Goal: Information Seeking & Learning: Learn about a topic

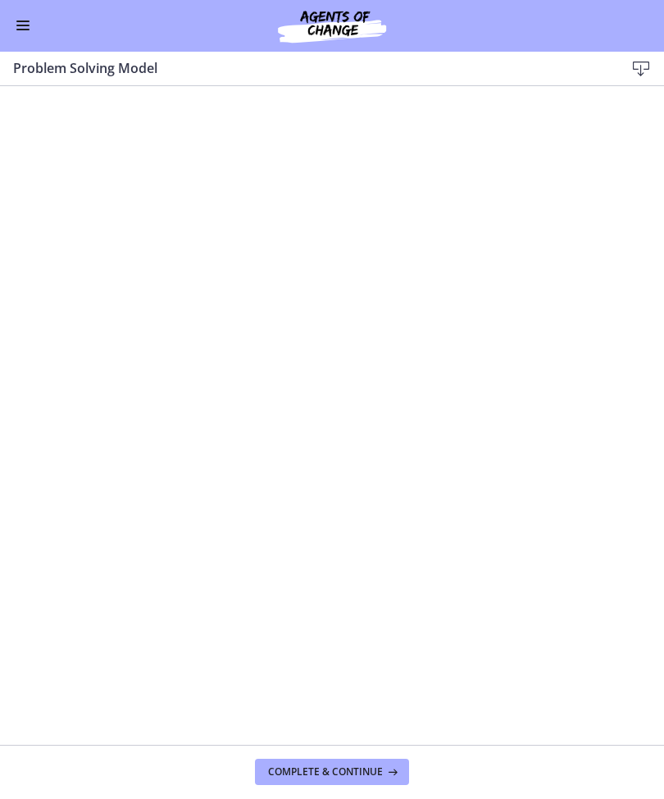
click at [13, 25] on button "Enable menu" at bounding box center [23, 26] width 20 height 20
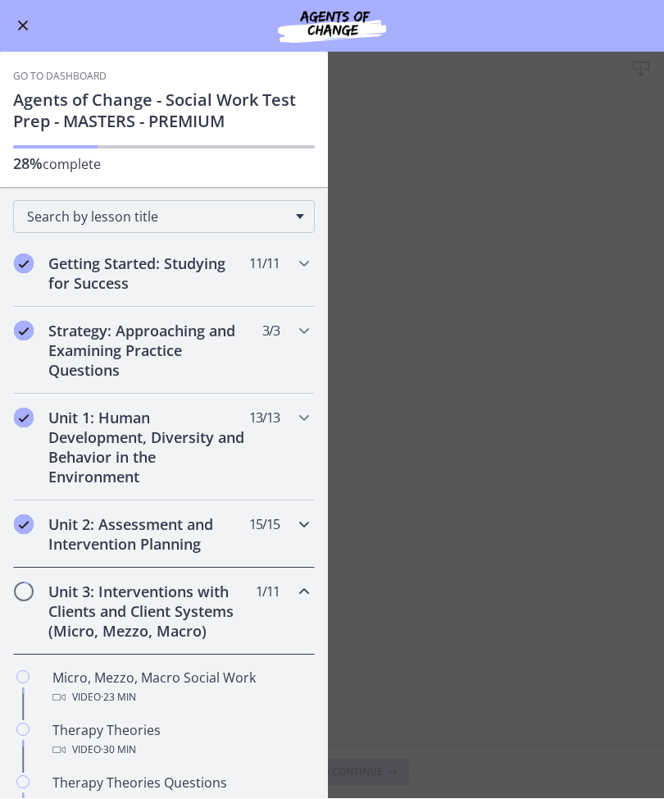
click at [282, 532] on div "Unit 2: Assessment and Intervention Planning 15 / 15 Completed" at bounding box center [164, 534] width 302 height 67
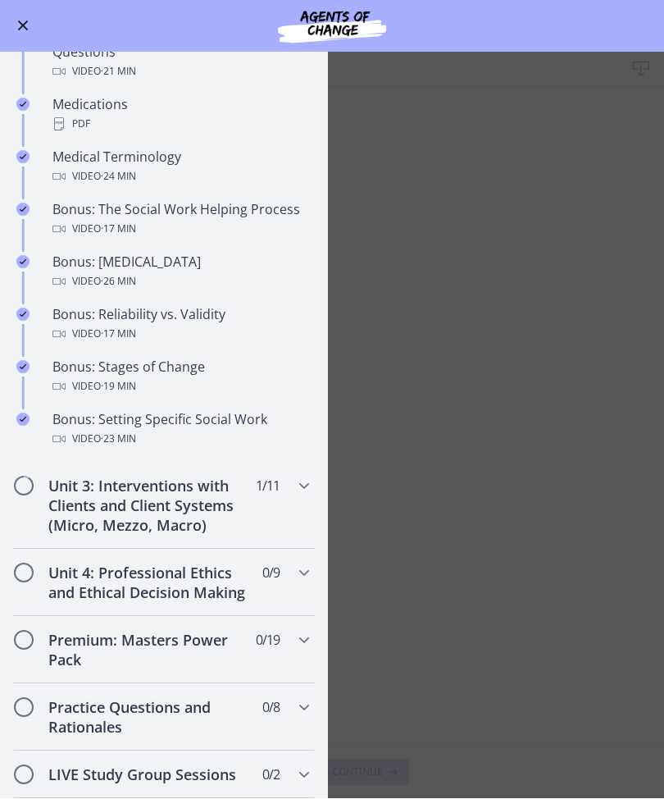
scroll to position [1106, 0]
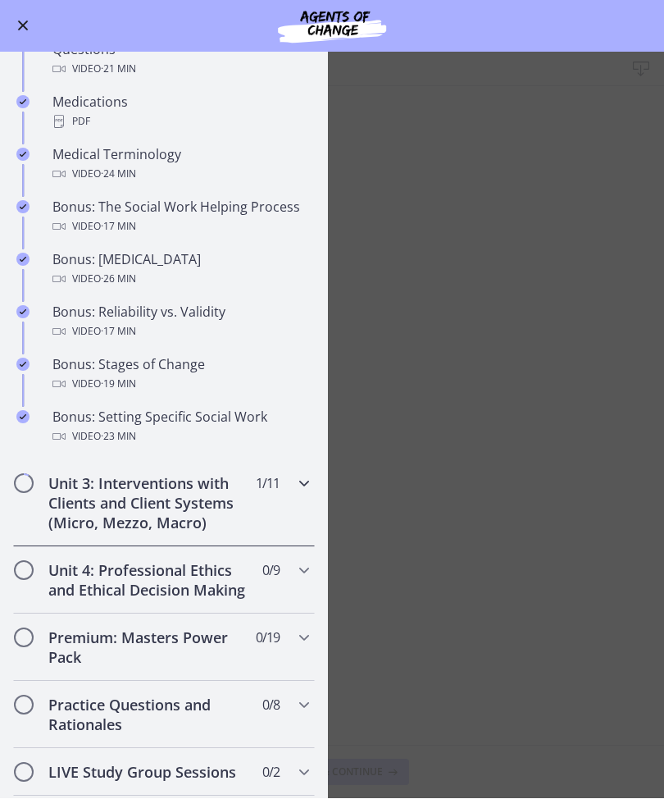
click at [223, 510] on h2 "Unit 3: Interventions with Clients and Client Systems (Micro, Mezzo, Macro)" at bounding box center [148, 503] width 200 height 59
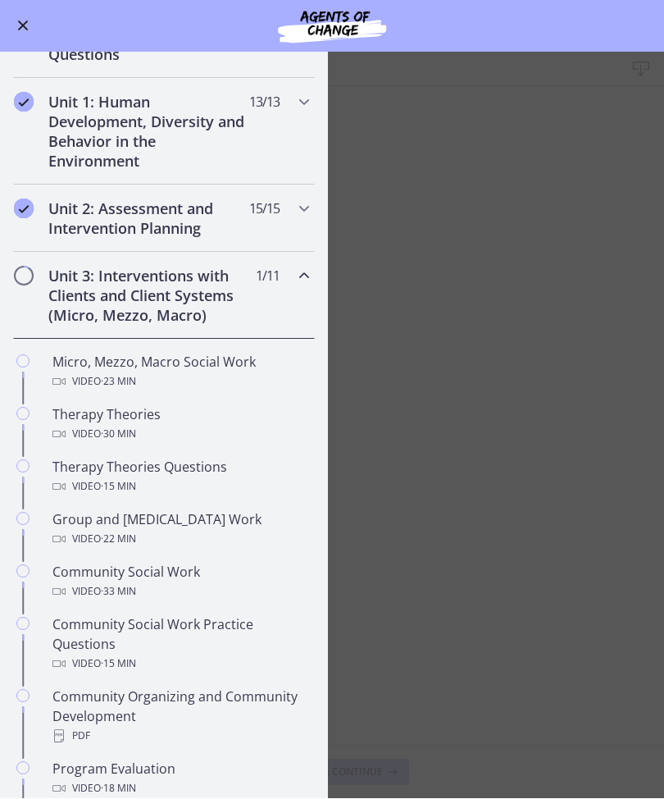
scroll to position [315, 0]
click at [201, 376] on div "Video · 23 min" at bounding box center [180, 383] width 256 height 20
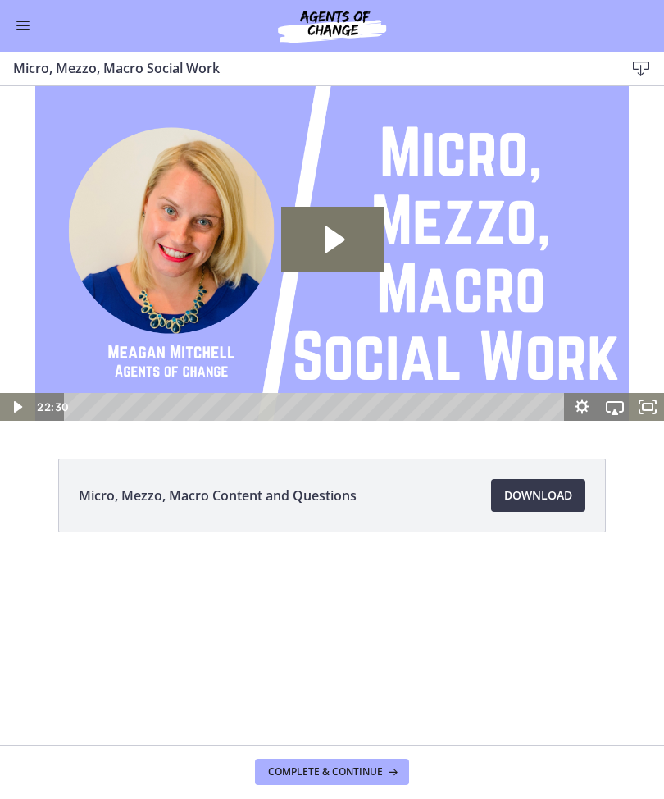
click at [343, 229] on icon "Play Video: cbe5fj9t4o1cl02sigfg.mp4" at bounding box center [332, 240] width 103 height 66
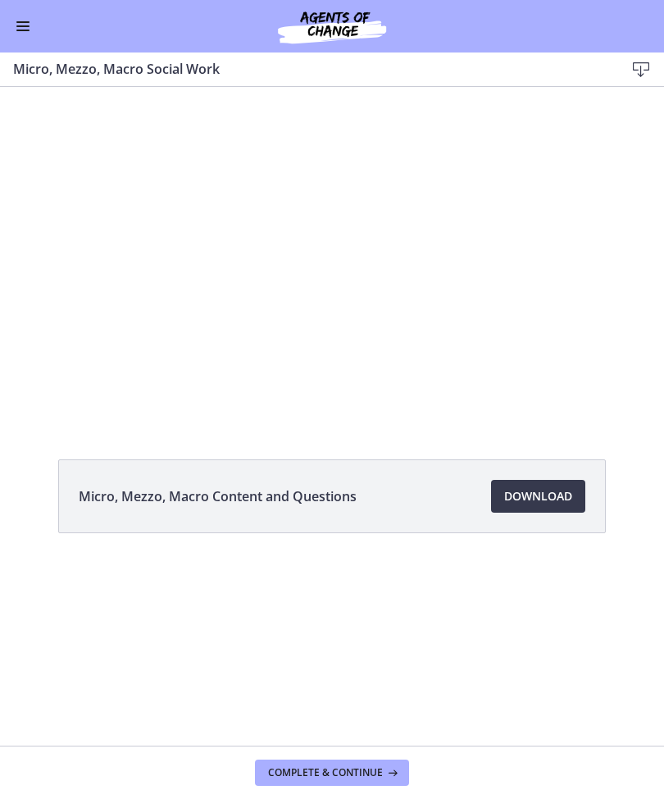
click at [382, 308] on div at bounding box center [332, 254] width 664 height 335
click at [272, 323] on div at bounding box center [332, 253] width 664 height 335
click at [263, 271] on div at bounding box center [332, 254] width 664 height 335
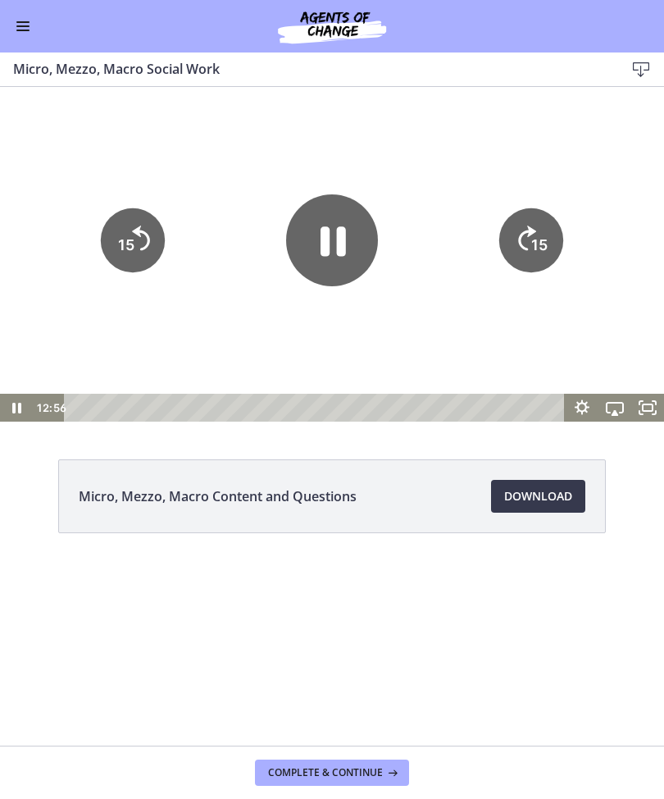
click at [322, 259] on icon "Pause" at bounding box center [332, 240] width 92 height 92
click at [9, 21] on div "Go to Dashboard" at bounding box center [332, 26] width 664 height 52
click at [327, 260] on icon "Play Video" at bounding box center [332, 240] width 92 height 92
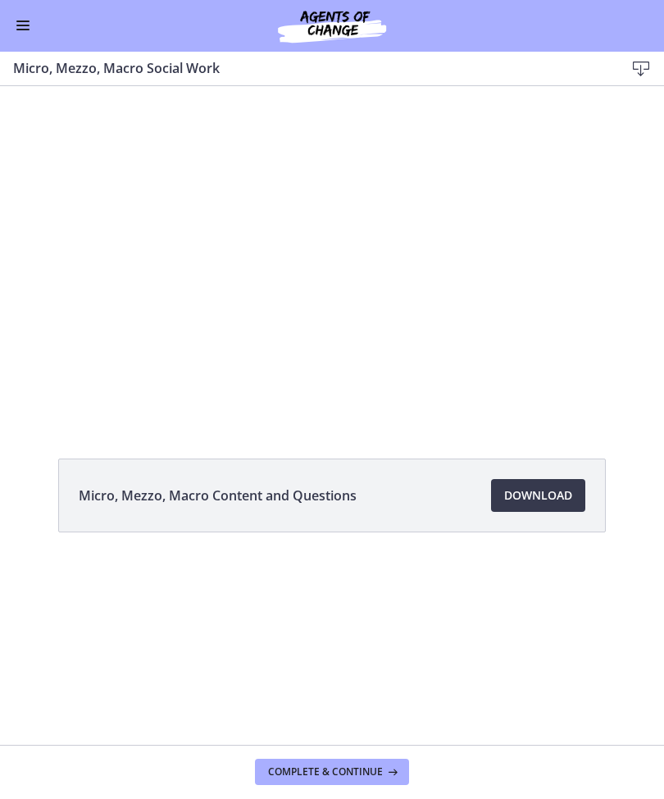
click at [292, 264] on div at bounding box center [332, 253] width 664 height 335
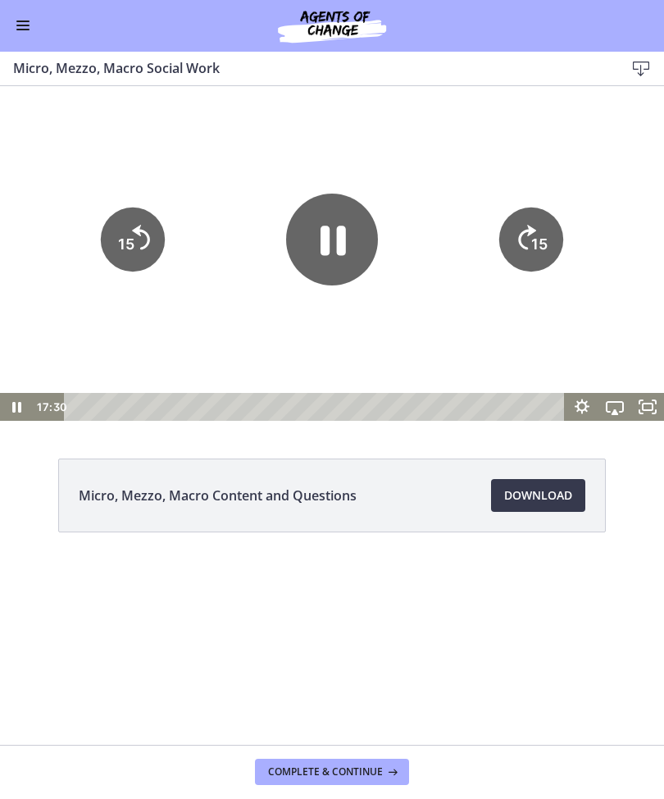
click at [320, 253] on icon "Pause" at bounding box center [332, 240] width 92 height 92
click at [314, 244] on icon "Play Video" at bounding box center [332, 239] width 103 height 103
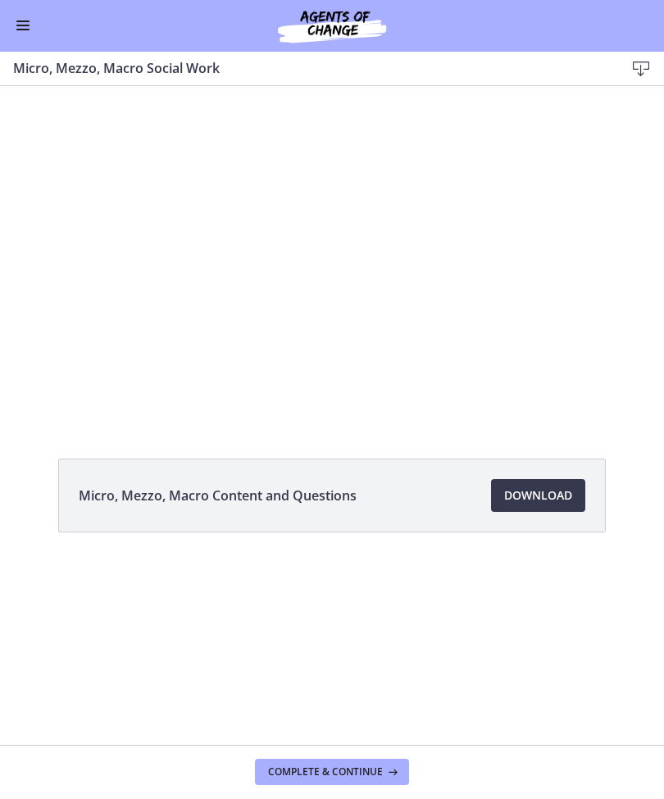
click at [368, 355] on div at bounding box center [332, 253] width 664 height 335
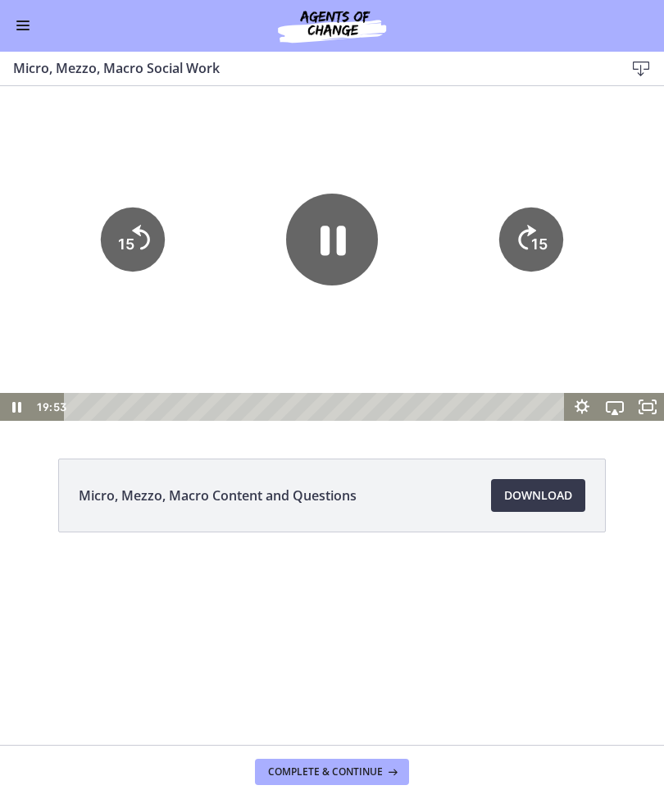
click at [347, 249] on icon "Pause" at bounding box center [332, 240] width 92 height 92
click at [308, 252] on icon "Play Video" at bounding box center [332, 240] width 92 height 92
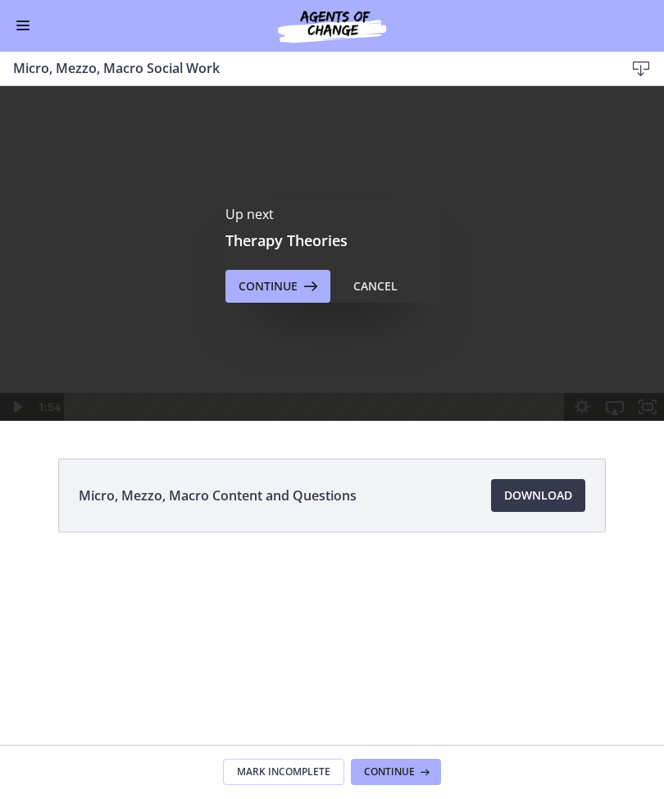
click at [6, 38] on div "Go to Dashboard" at bounding box center [332, 26] width 664 height 52
click at [17, 32] on button "Enable menu" at bounding box center [23, 26] width 20 height 20
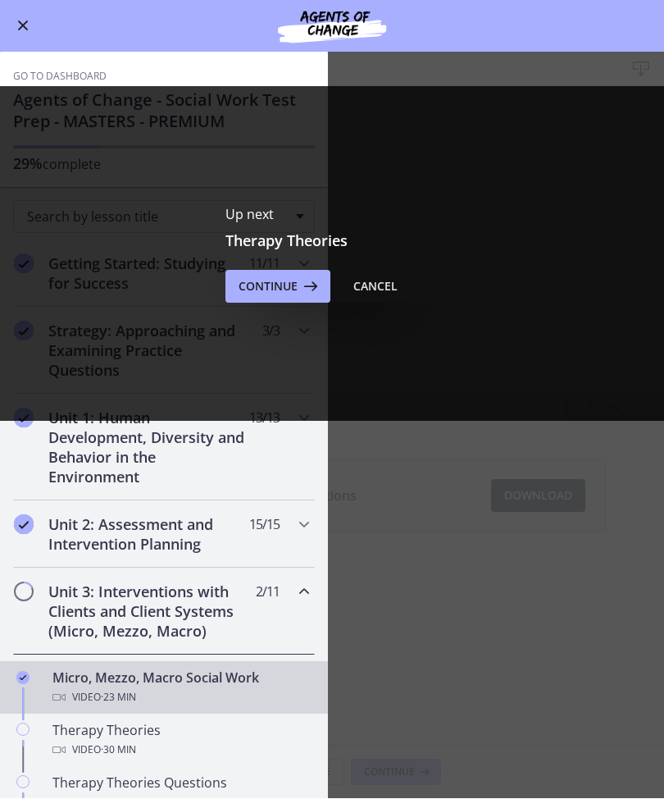
click at [112, 686] on div "Micro, Mezzo, Macro Social Work Video · 23 min" at bounding box center [180, 687] width 256 height 39
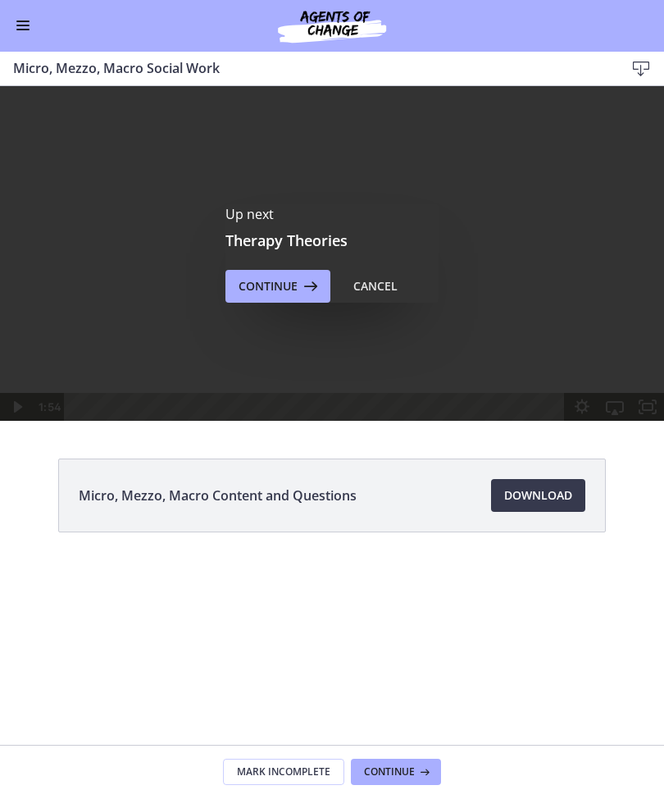
click at [386, 773] on span "Continue" at bounding box center [389, 772] width 51 height 13
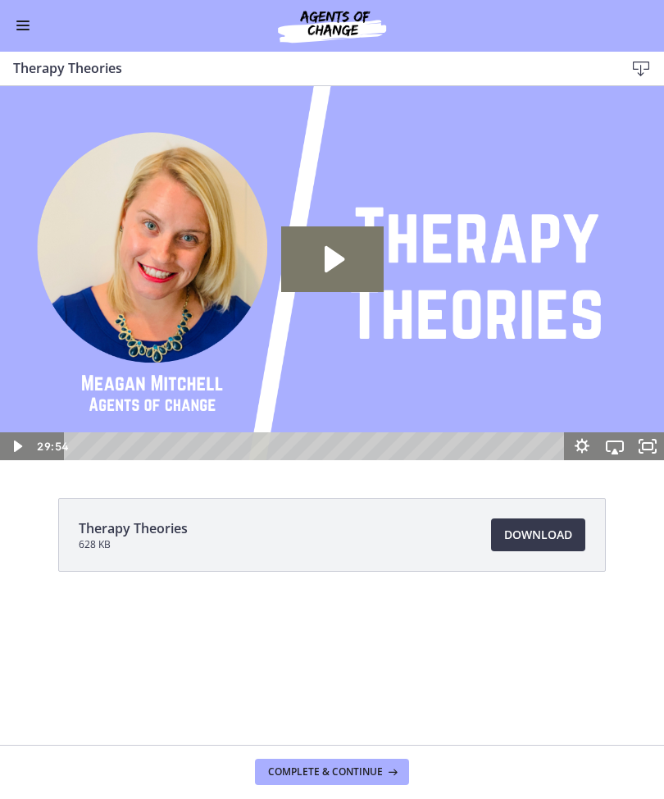
click at [17, 33] on button "Enable menu" at bounding box center [23, 26] width 20 height 20
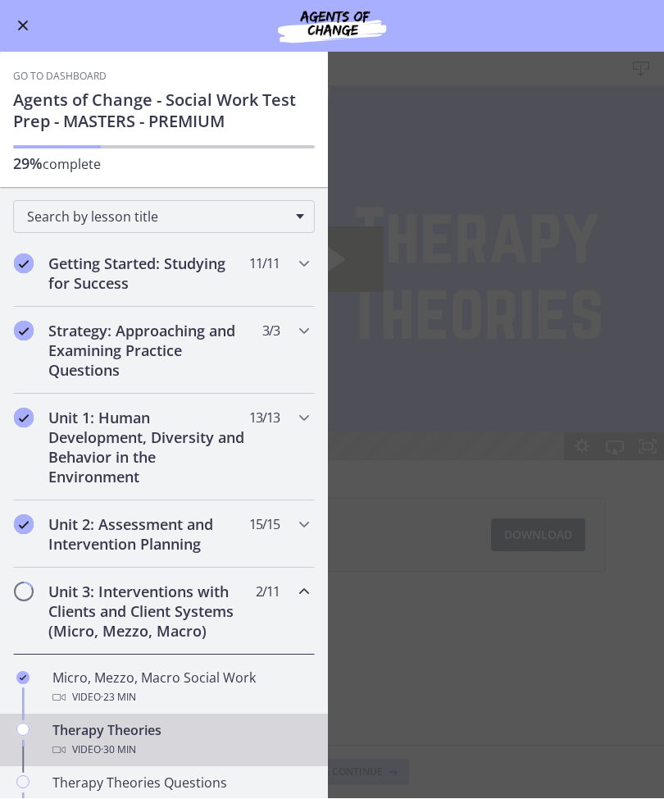
click at [99, 700] on div "Video · 23 min" at bounding box center [180, 698] width 256 height 20
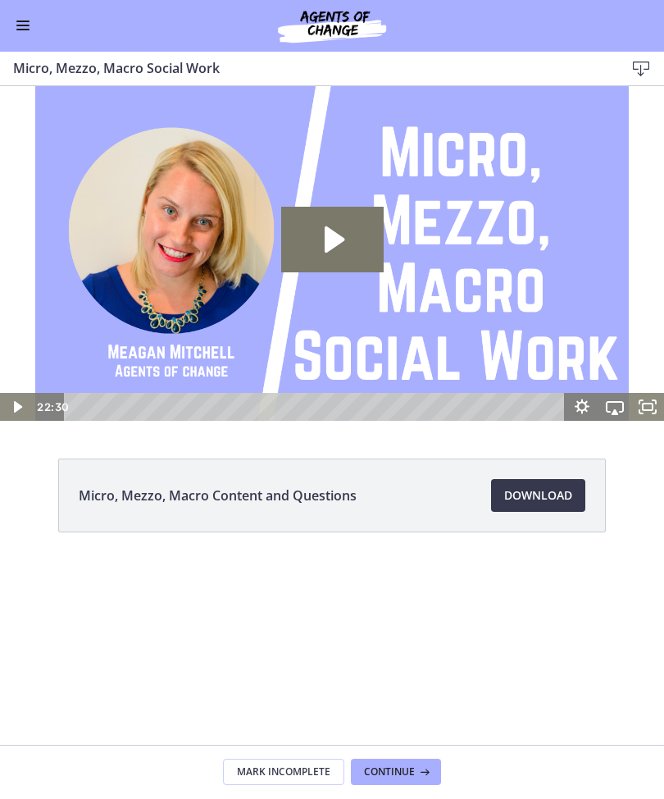
click at [326, 248] on icon "Play Video: cbe5fj9t4o1cl02sigfg.mp4" at bounding box center [335, 239] width 20 height 26
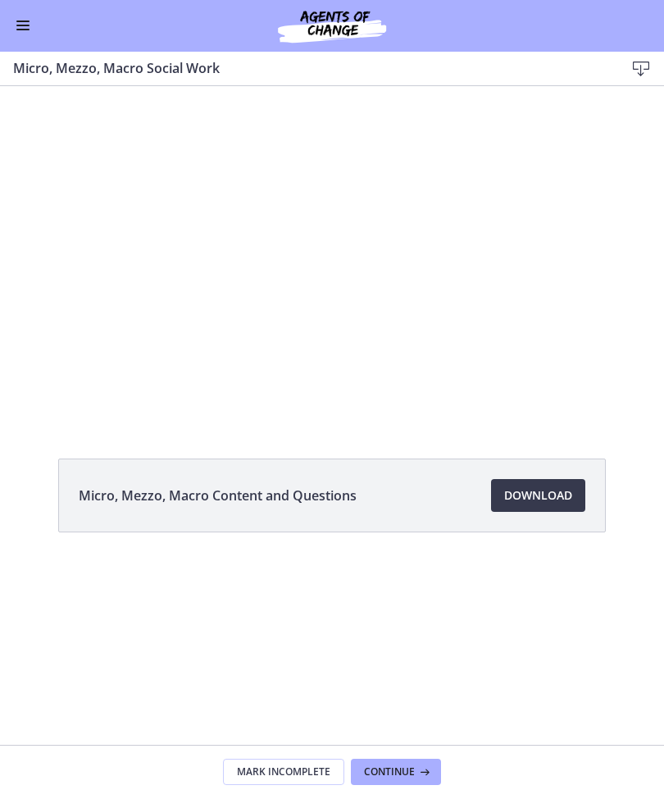
click at [378, 254] on div at bounding box center [332, 253] width 664 height 335
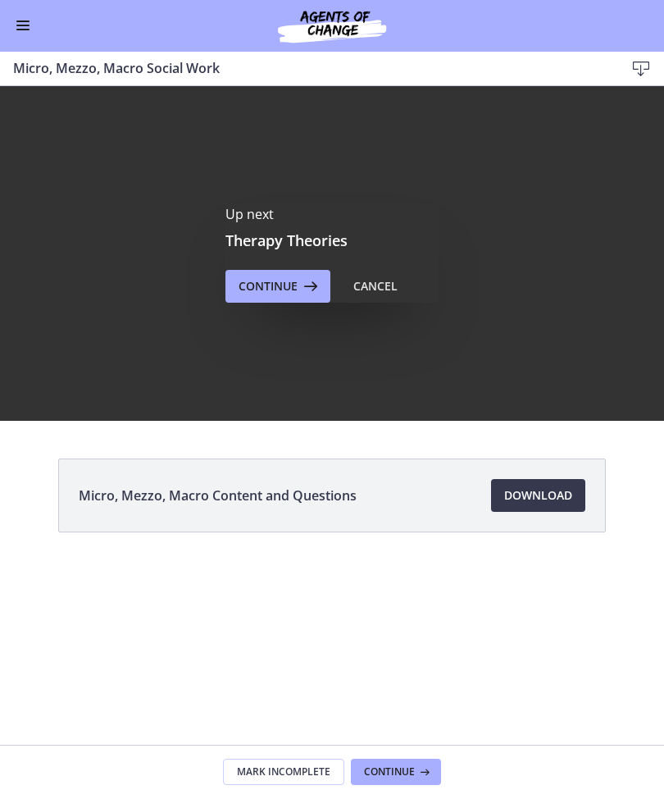
click at [559, 407] on div "Up next Therapy Theories Continue Cancel" at bounding box center [332, 254] width 664 height 335
click at [548, 377] on div "Up next Therapy Theories Continue Cancel" at bounding box center [332, 254] width 664 height 335
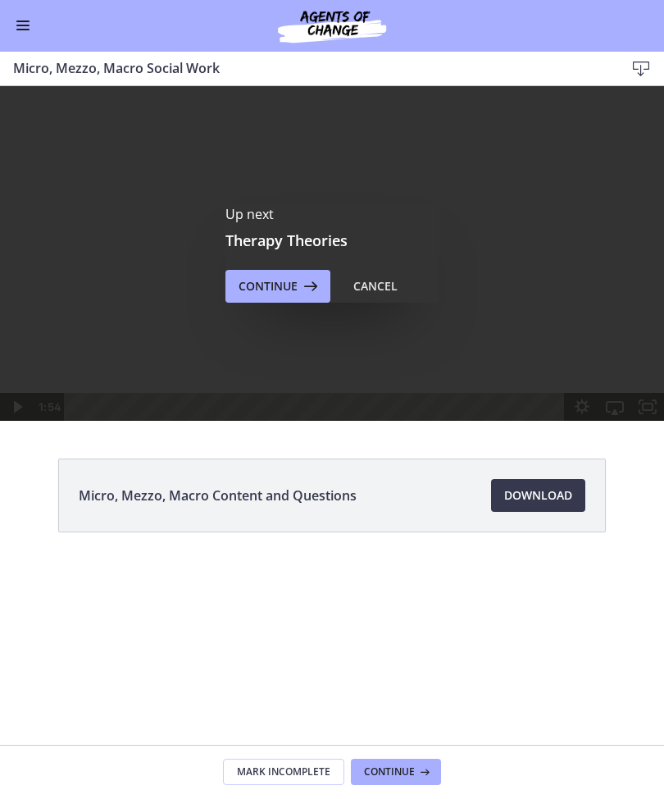
click at [413, 272] on div "Continue Cancel" at bounding box center [332, 287] width 213 height 33
click at [385, 289] on div "Cancel" at bounding box center [376, 287] width 44 height 20
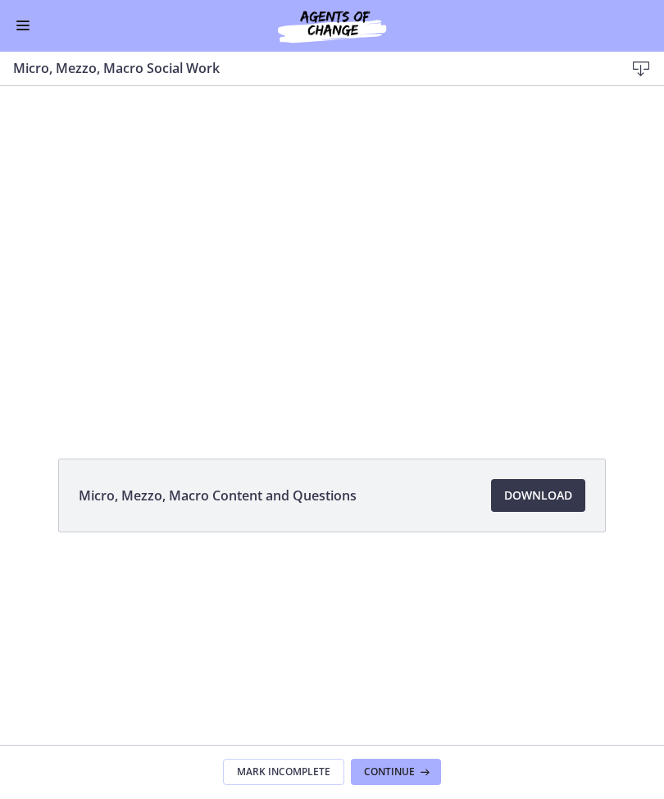
click at [479, 551] on div "Micro, Mezzo, Macro Content and Questions Download Opens in a new window" at bounding box center [332, 535] width 574 height 153
click at [247, 450] on div "Micro, Mezzo, Macro Content and Questions Download Opens in a new window" at bounding box center [332, 416] width 664 height 659
click at [276, 442] on div "Micro, Mezzo, Macro Content and Questions Download Opens in a new window" at bounding box center [332, 416] width 664 height 659
click at [109, 253] on div at bounding box center [332, 253] width 664 height 335
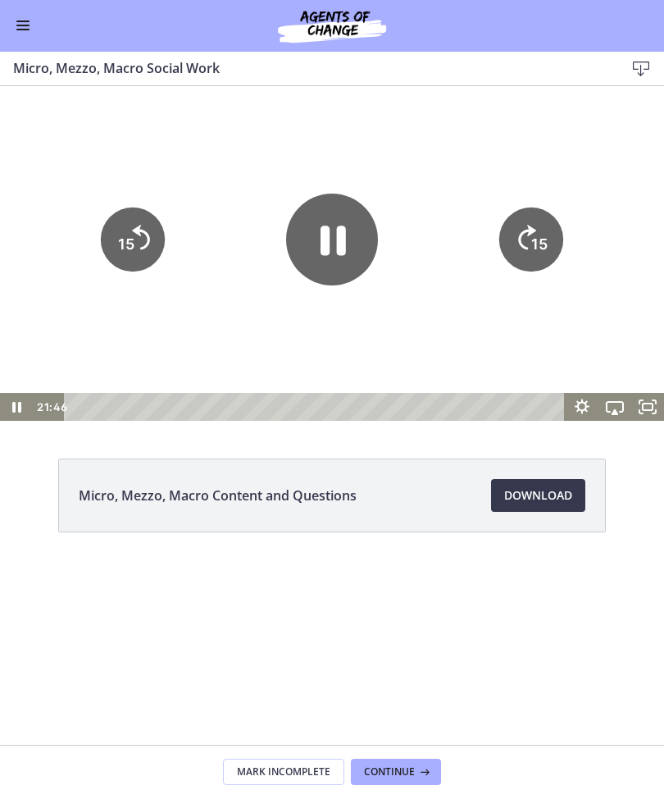
click at [244, 303] on div at bounding box center [332, 253] width 664 height 335
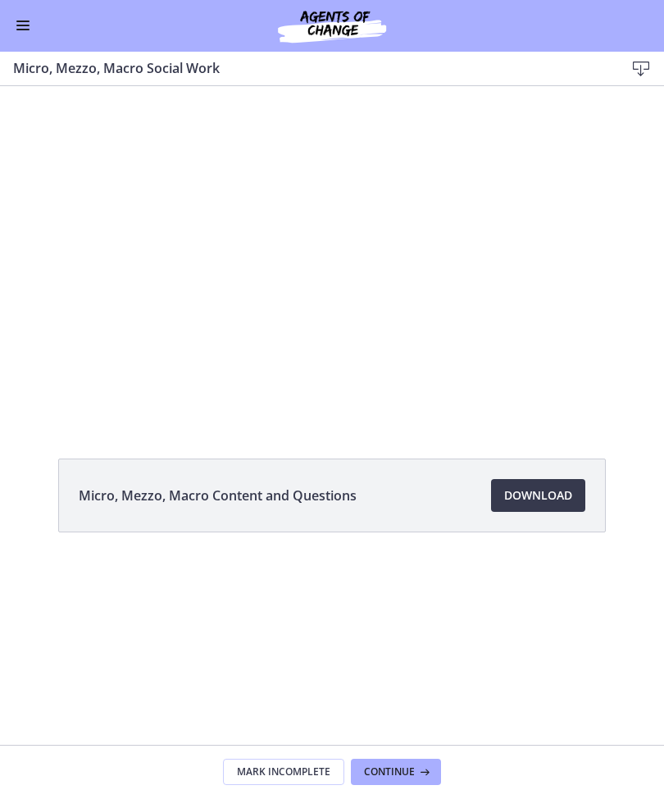
click at [586, 374] on div at bounding box center [332, 253] width 664 height 335
click at [501, 623] on div "Micro, Mezzo, Macro Content and Questions Download Opens in a new window" at bounding box center [332, 416] width 664 height 659
click at [10, 39] on div "Go to Dashboard" at bounding box center [332, 26] width 664 height 52
click at [261, 684] on div "Micro, Mezzo, Macro Content and Questions Download Opens in a new window" at bounding box center [332, 416] width 664 height 659
click at [399, 767] on span "Continue" at bounding box center [389, 772] width 51 height 13
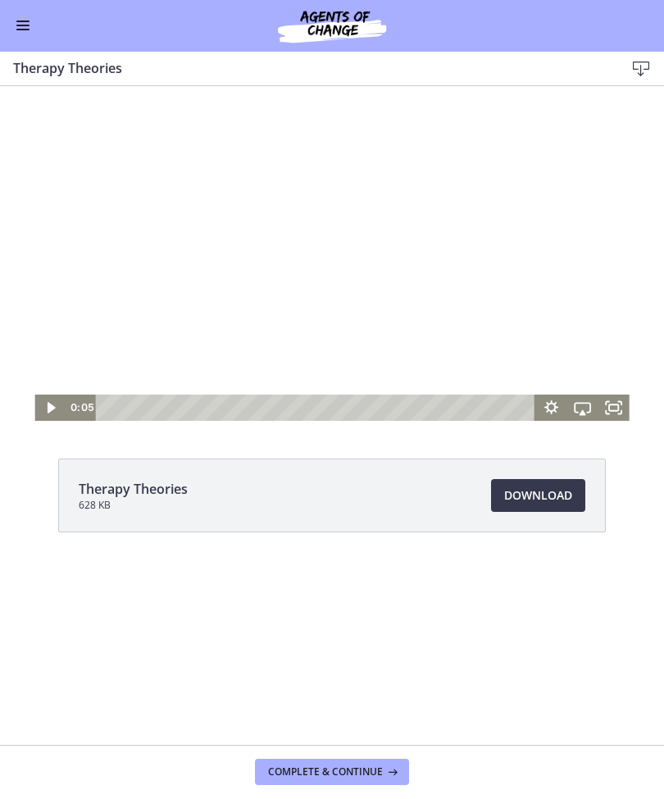
click at [283, 766] on span "Complete & continue" at bounding box center [325, 772] width 115 height 13
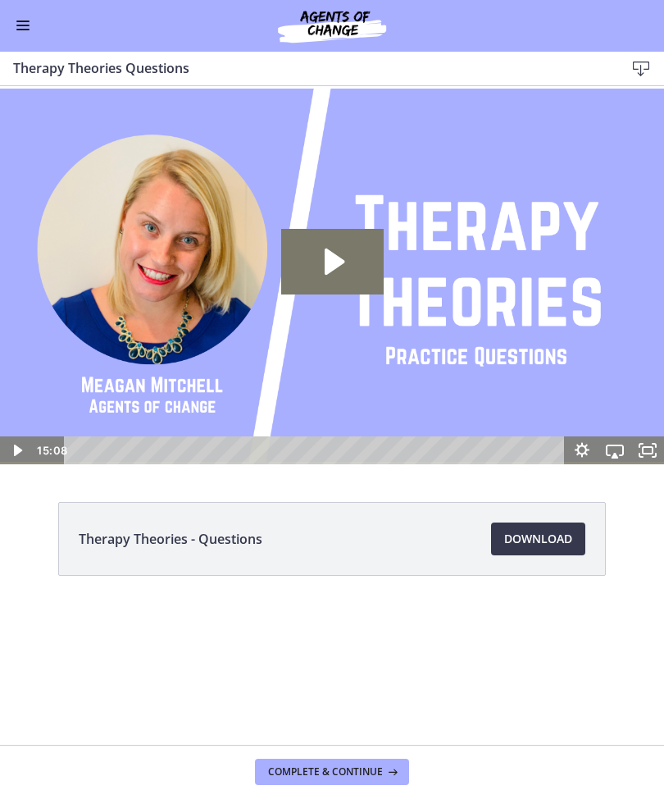
click at [340, 257] on icon "Play Video: cbe5kl9t4o1cl02sigig.mp4" at bounding box center [332, 262] width 103 height 66
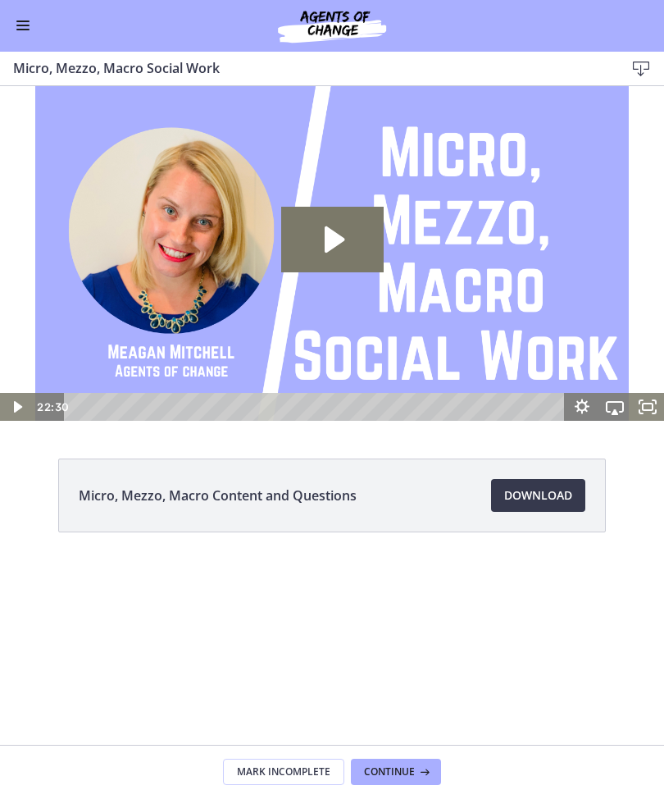
click at [426, 770] on icon at bounding box center [423, 772] width 16 height 13
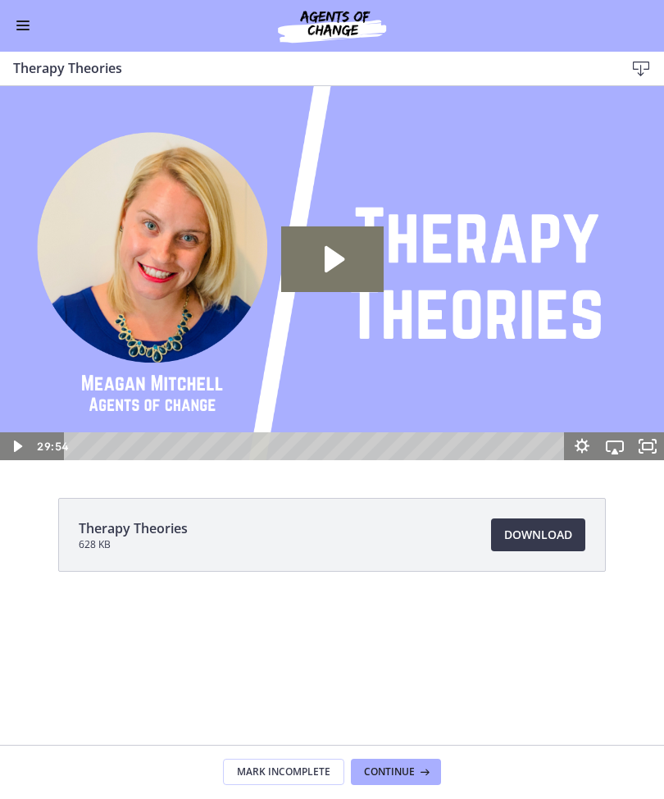
click at [21, 34] on button "Enable menu" at bounding box center [23, 26] width 20 height 20
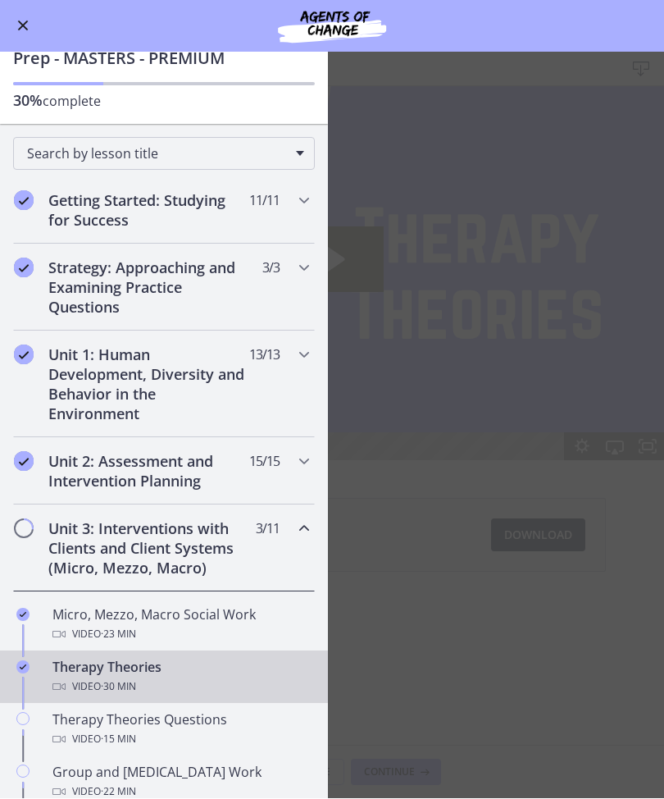
scroll to position [64, 0]
click at [95, 685] on div "Video · 30 min" at bounding box center [180, 687] width 256 height 20
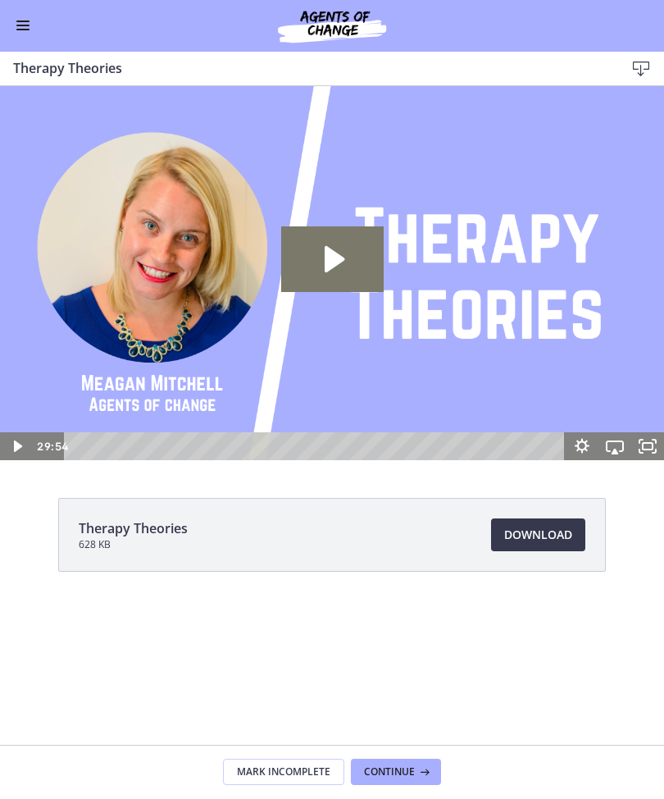
click at [403, 781] on button "Continue" at bounding box center [396, 772] width 90 height 26
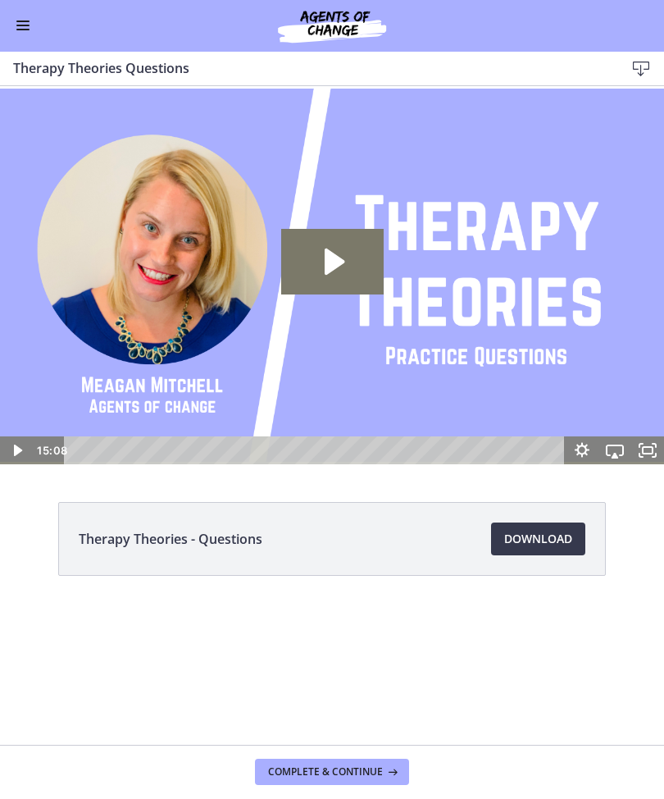
click at [315, 246] on icon "Play Video: cbe5kl9t4o1cl02sigig.mp4" at bounding box center [332, 262] width 103 height 66
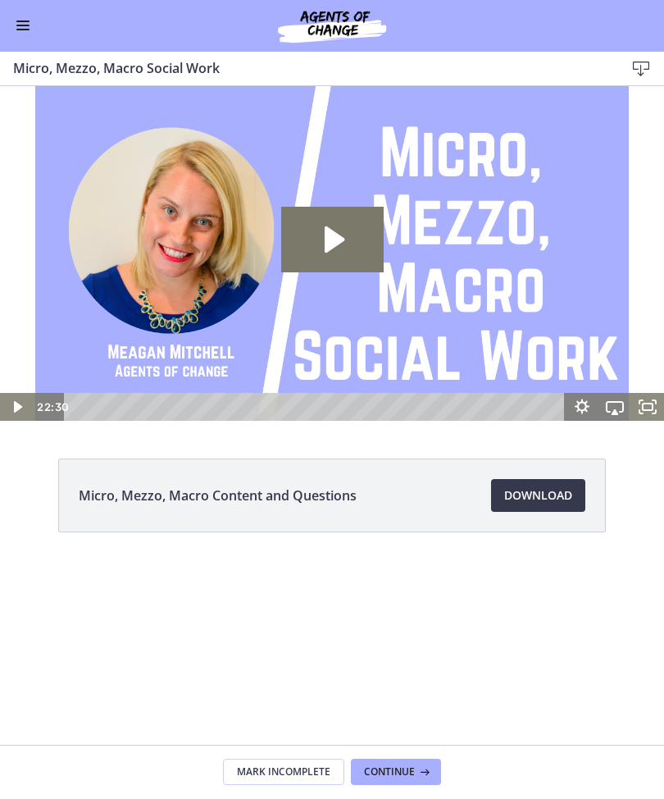
click at [350, 268] on icon "Play Video: cbe5fj9t4o1cl02sigfg.mp4" at bounding box center [332, 240] width 103 height 66
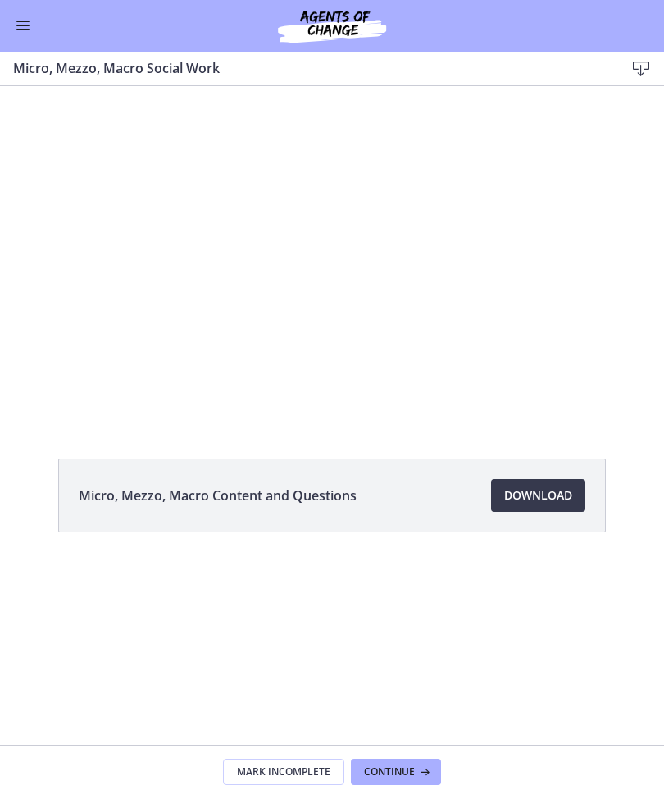
click at [269, 372] on div at bounding box center [332, 253] width 664 height 335
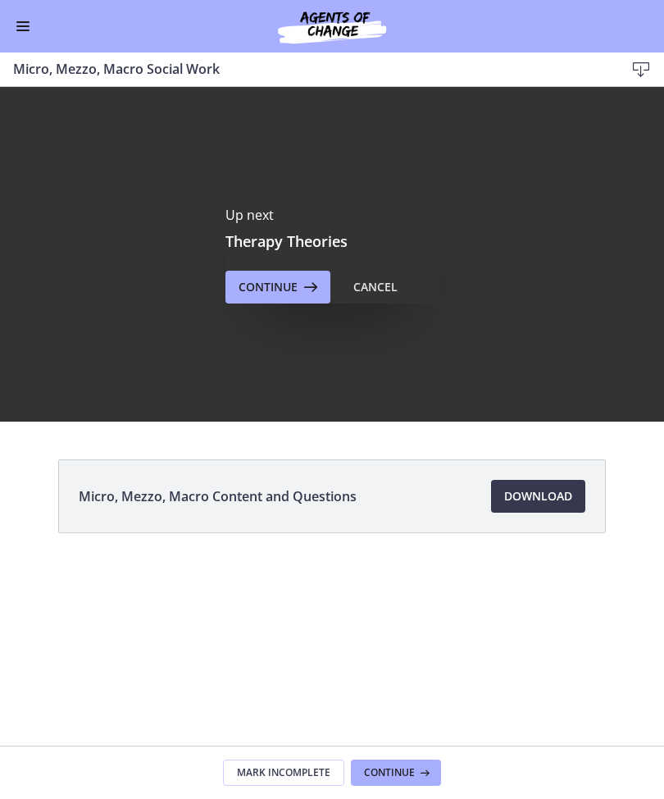
click at [282, 313] on div "Up next Therapy Theories Continue Cancel" at bounding box center [332, 254] width 664 height 335
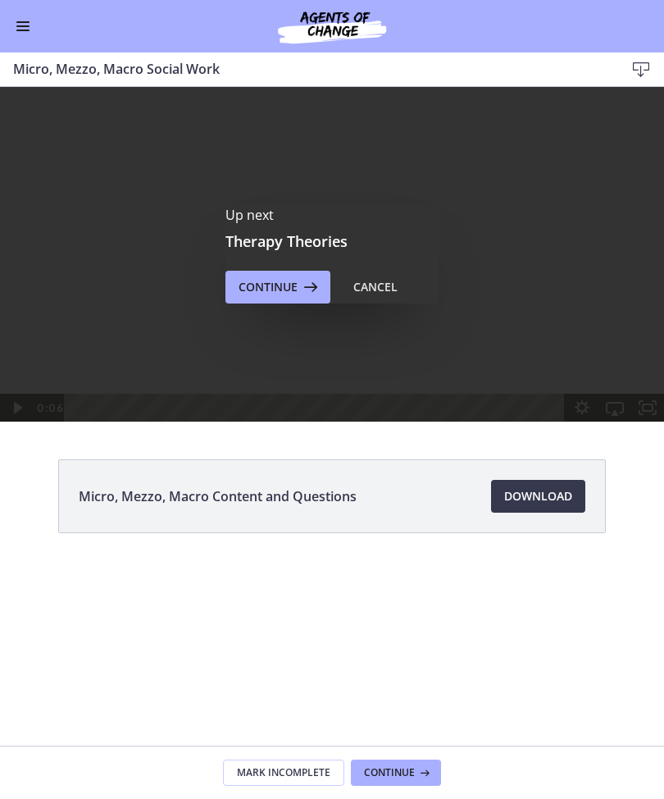
click at [260, 300] on button "Continue" at bounding box center [278, 287] width 105 height 33
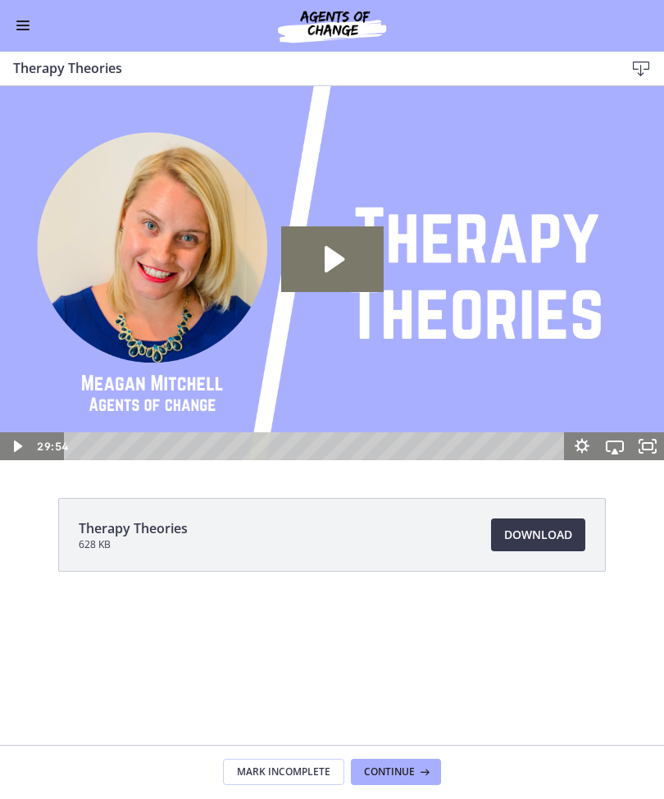
click at [568, 513] on li "Therapy Theories 628 KB Download Opens in a new window" at bounding box center [332, 536] width 548 height 74
click at [513, 548] on link "Download Opens in a new window" at bounding box center [538, 535] width 94 height 33
click at [332, 276] on icon "Play Video: cbe5iu9t4o1cl02sighg.mp4" at bounding box center [332, 259] width 103 height 66
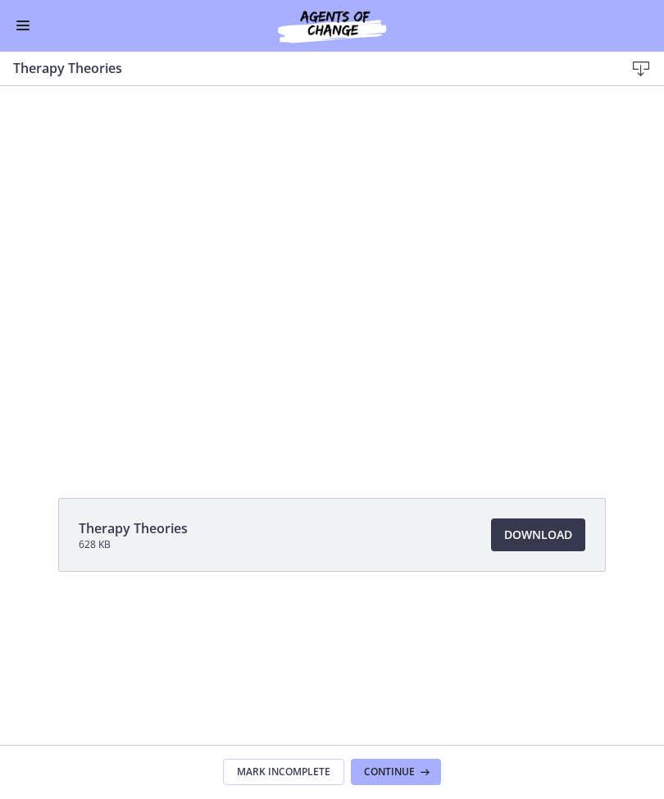
click at [322, 280] on div at bounding box center [332, 273] width 664 height 374
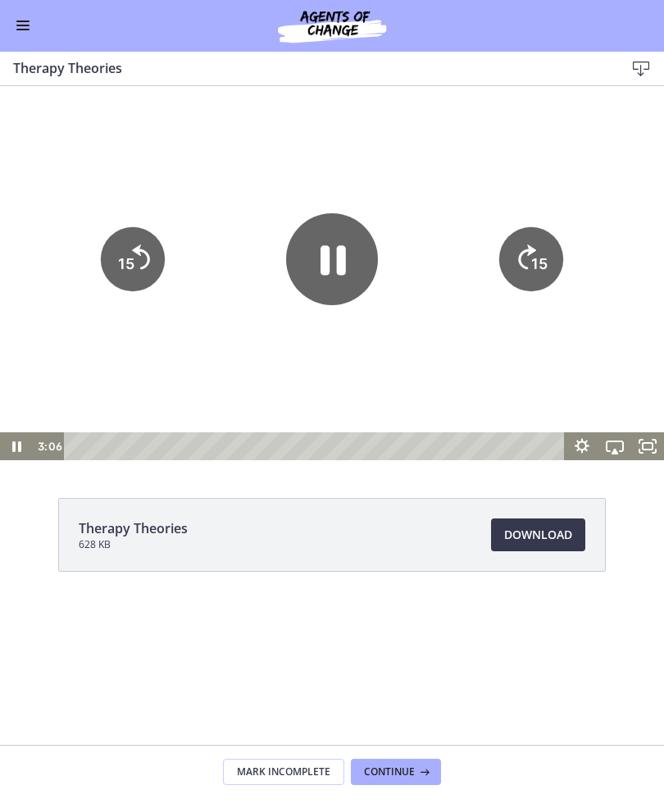
click at [326, 272] on icon "Pause" at bounding box center [333, 260] width 25 height 30
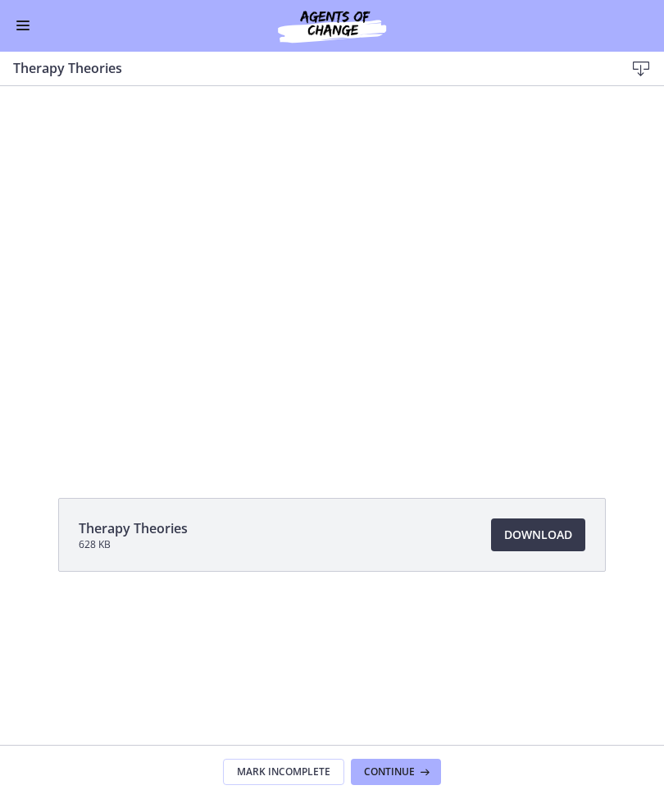
click at [353, 322] on div at bounding box center [332, 273] width 664 height 374
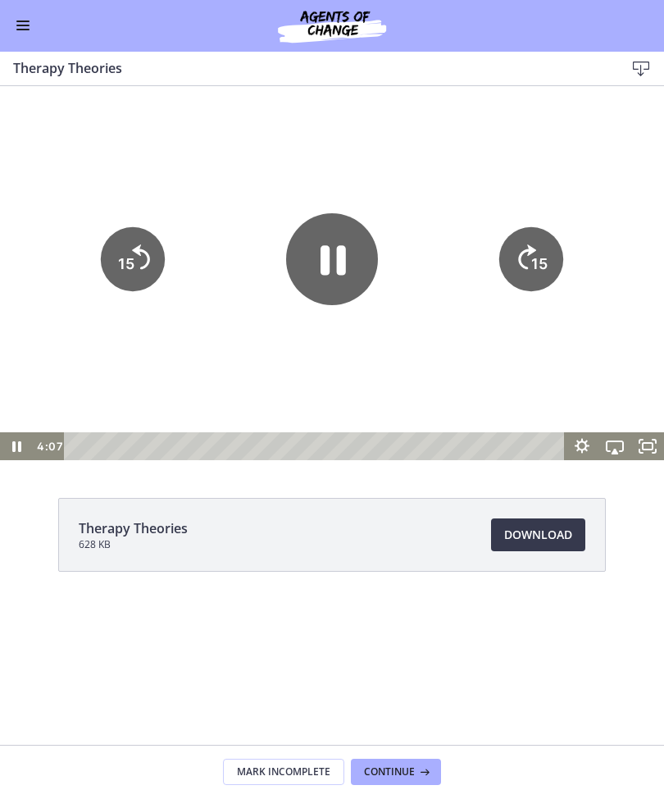
click at [326, 274] on icon "Pause" at bounding box center [333, 260] width 25 height 30
